Goal: Transaction & Acquisition: Register for event/course

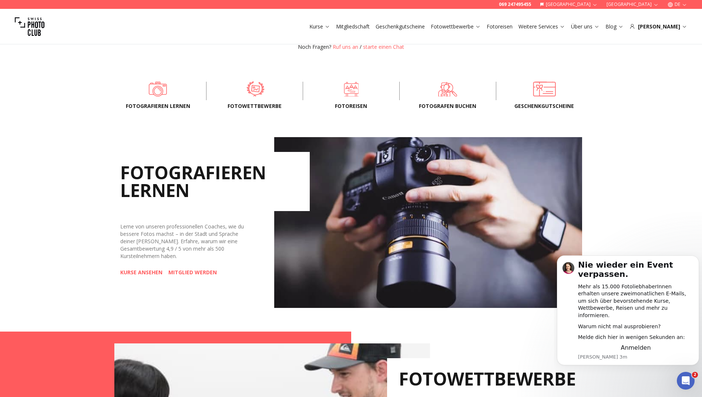
click at [251, 88] on span at bounding box center [255, 89] width 74 height 22
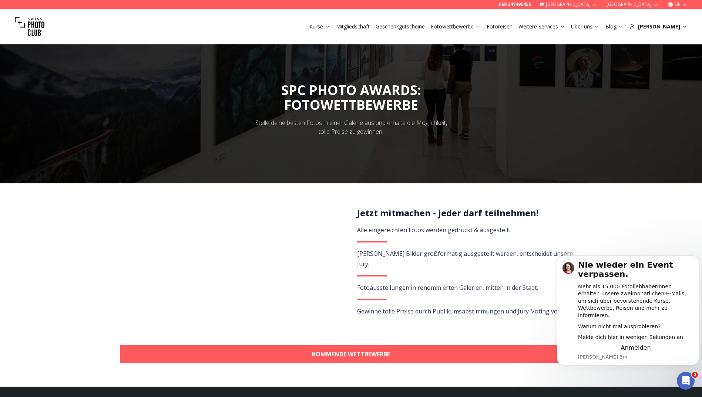
click at [484, 28] on button "Fotowettbewerbe" at bounding box center [456, 26] width 56 height 10
click at [370, 26] on link "Mitgliedschaft" at bounding box center [353, 26] width 34 height 7
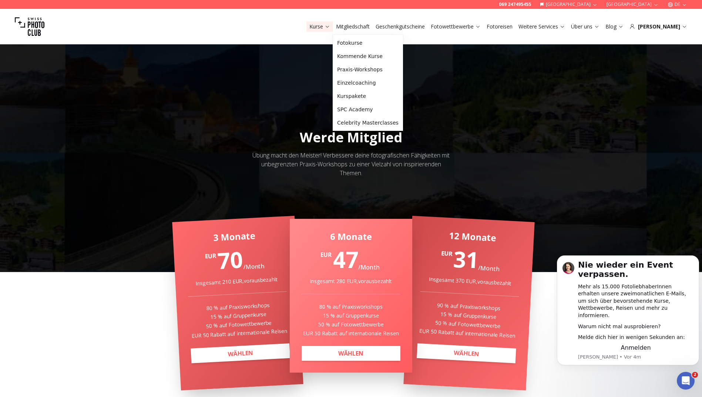
click at [330, 27] on icon at bounding box center [328, 27] width 6 height 6
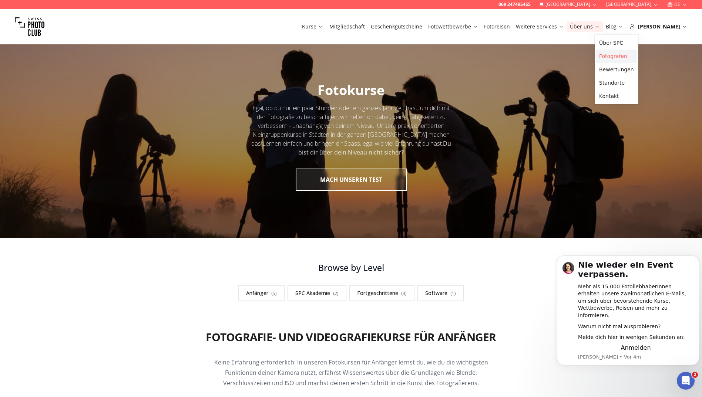
click at [607, 57] on link "Fotografen" at bounding box center [616, 56] width 41 height 13
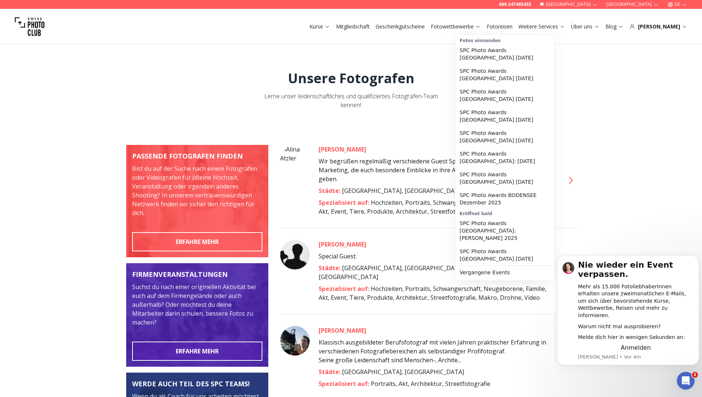
click at [481, 27] on icon at bounding box center [478, 27] width 6 height 6
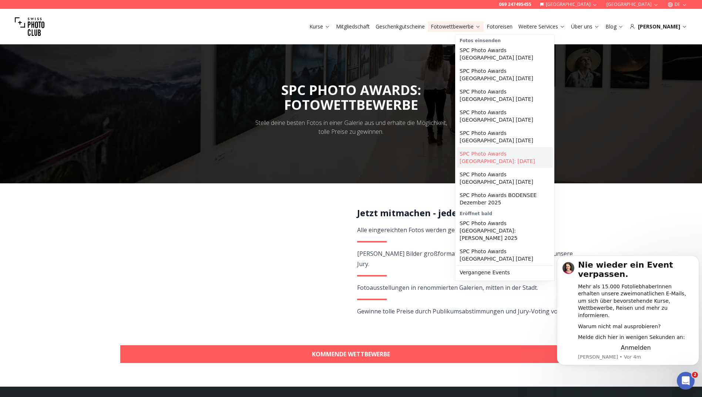
click at [496, 151] on link "SPC Photo Awards [GEOGRAPHIC_DATA]: [DATE]" at bounding box center [505, 157] width 96 height 21
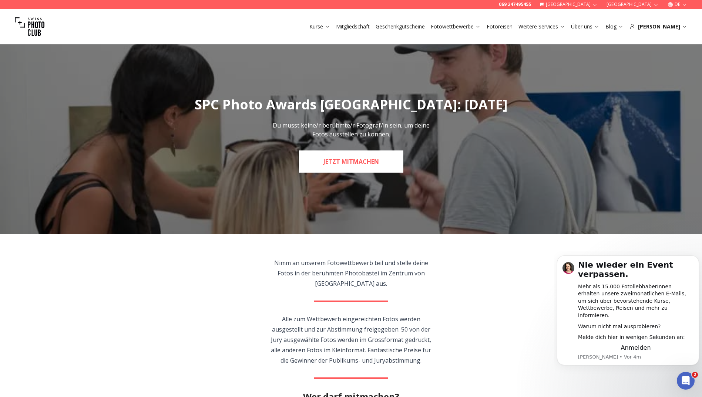
click at [376, 165] on link "JETZT MITMACHEN" at bounding box center [351, 162] width 104 height 22
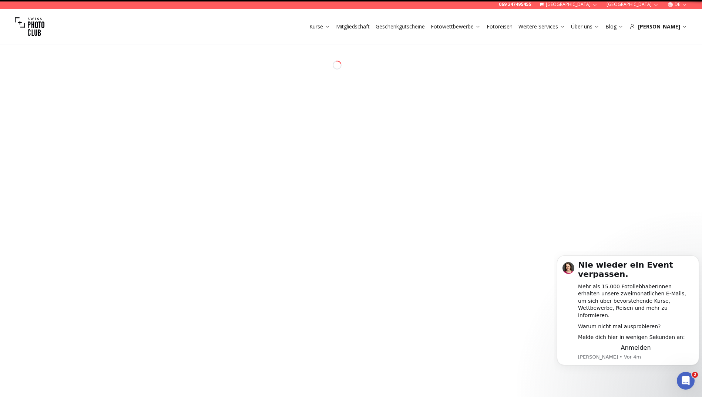
select select "*******"
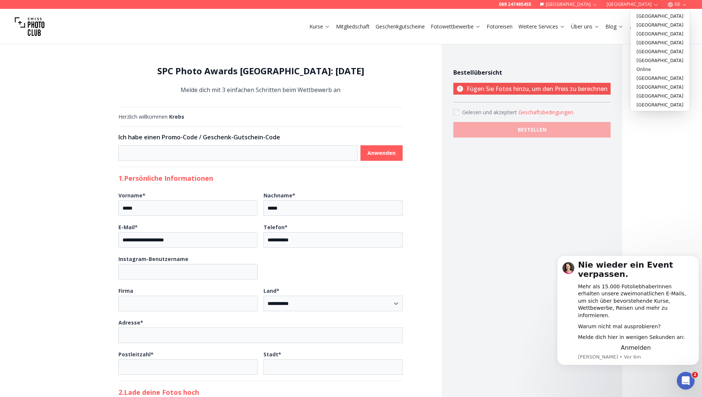
click at [654, 5] on icon "button" at bounding box center [656, 5] width 6 height 6
click at [644, 4] on button "[GEOGRAPHIC_DATA]" at bounding box center [633, 4] width 58 height 9
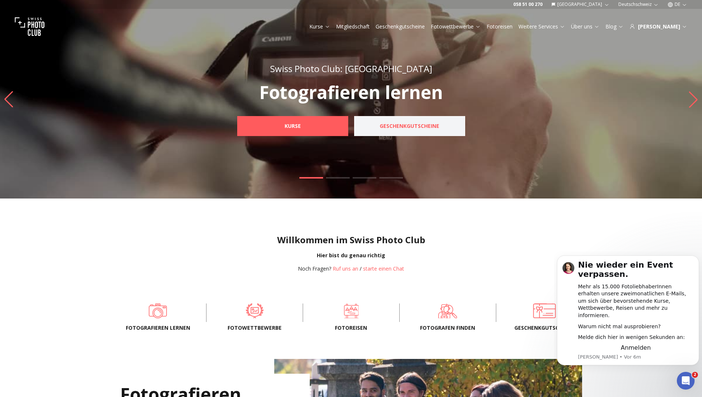
click at [437, 129] on b "Geschenkgutscheine" at bounding box center [410, 125] width 60 height 7
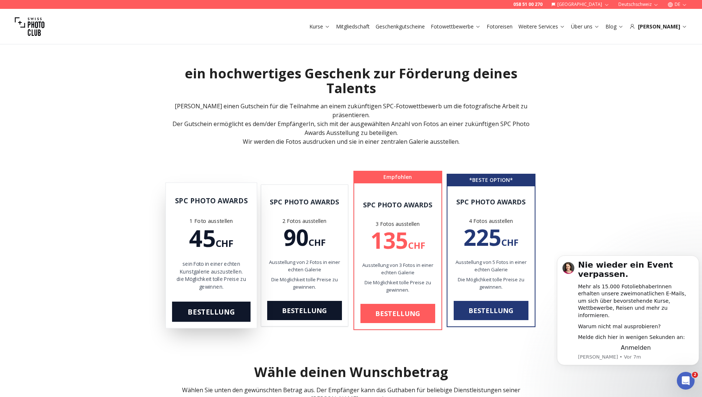
scroll to position [333, 0]
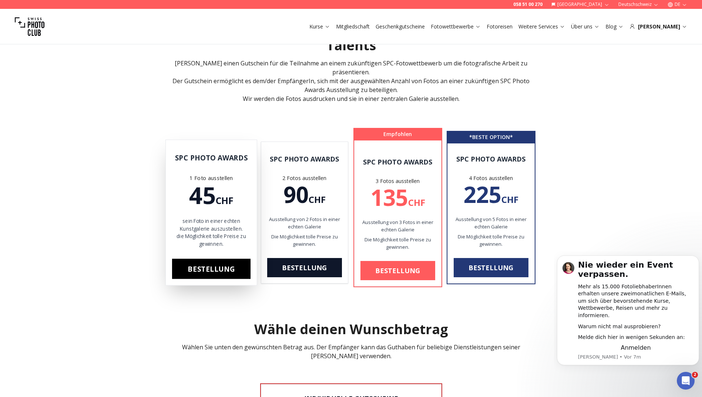
click at [215, 262] on link "Bestellung" at bounding box center [211, 269] width 78 height 20
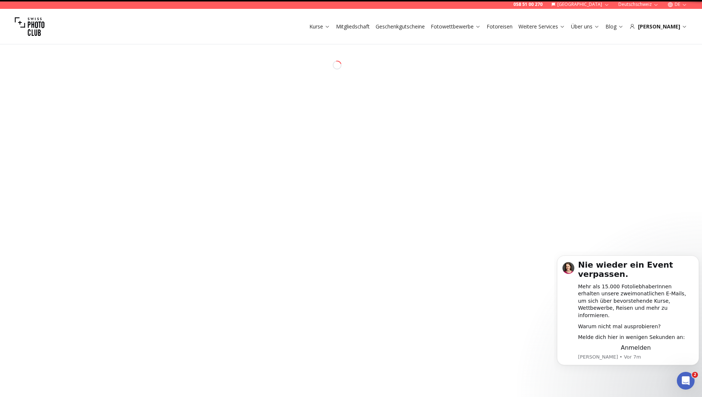
select select "**"
